Goal: Task Accomplishment & Management: Complete application form

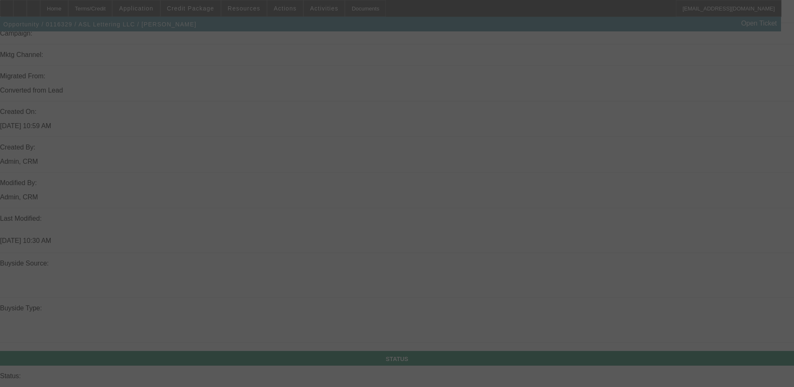
scroll to position [634, 0]
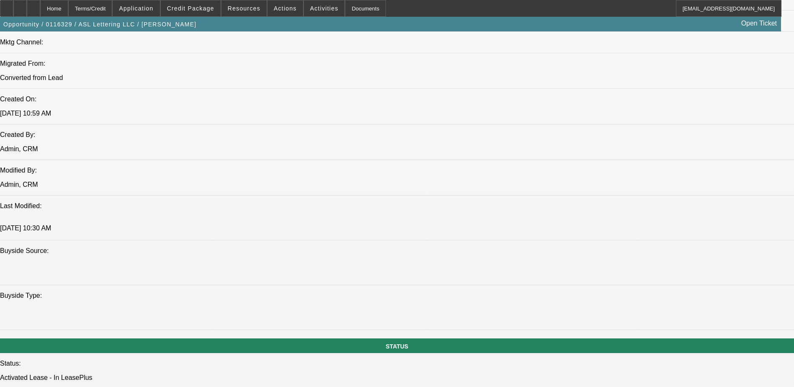
select select "0"
select select "2"
select select "0"
select select "2"
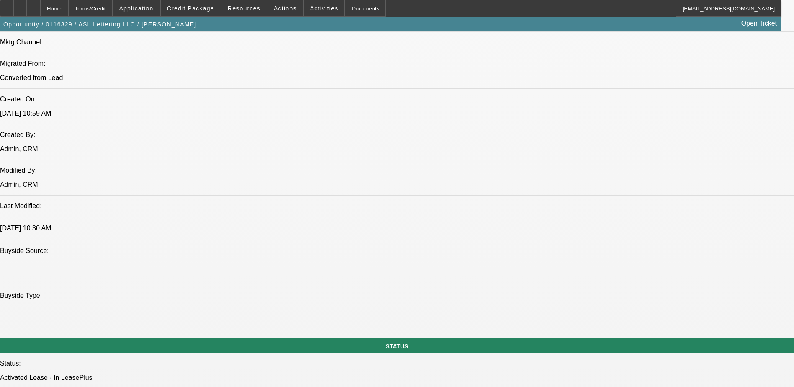
select select "0"
select select "2"
select select "0"
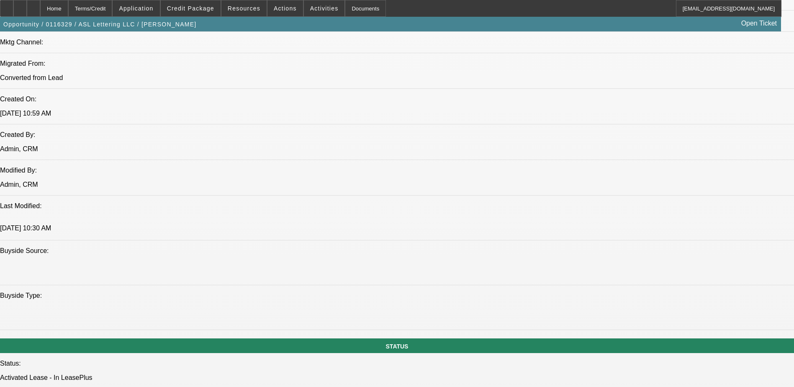
select select "2"
select select "0"
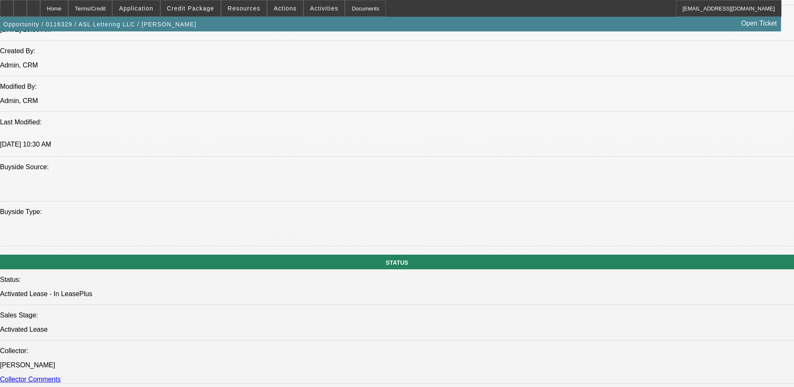
select select "1"
select select "2"
select select "4"
select select "1"
select select "2"
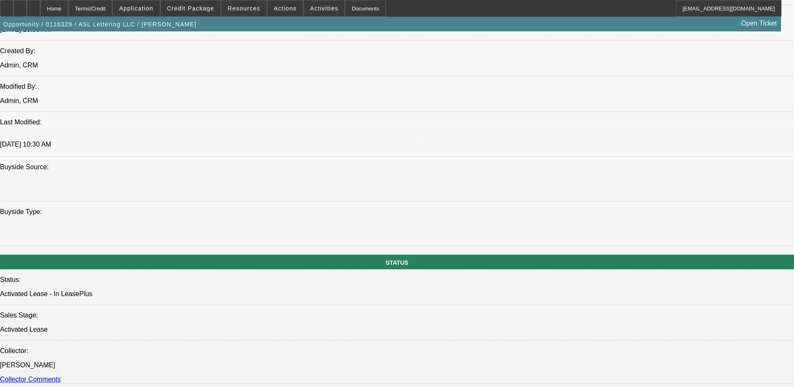
select select "4"
select select "1"
select select "2"
select select "4"
select select "1"
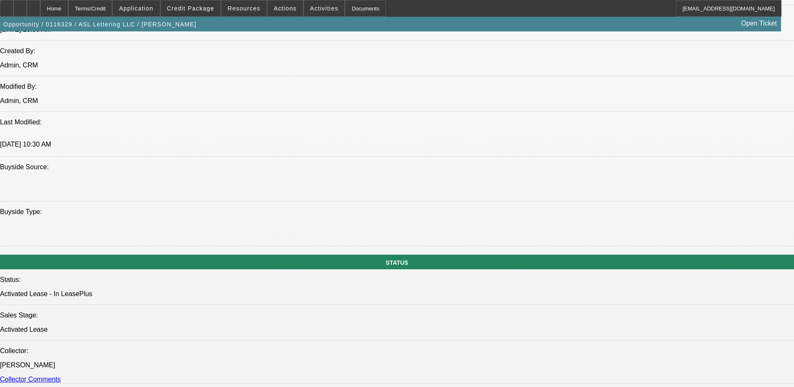
select select "2"
select select "4"
